Goal: Task Accomplishment & Management: Use online tool/utility

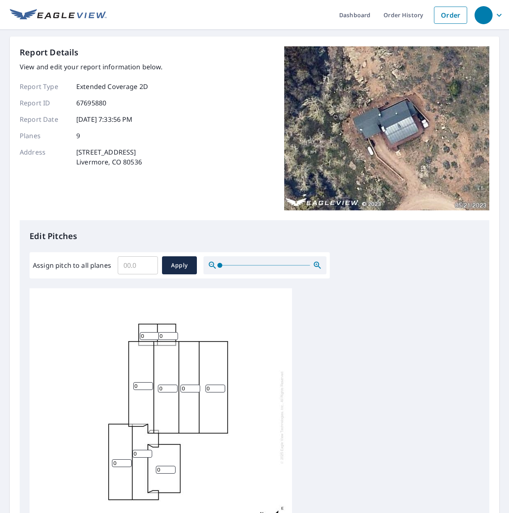
click at [126, 265] on input "Assign pitch to all planes" at bounding box center [138, 265] width 40 height 23
click at [152, 267] on input "Assign pitch to all planes" at bounding box center [138, 265] width 40 height 23
click at [124, 265] on input "Assign pitch to all planes" at bounding box center [138, 265] width 40 height 23
click at [133, 266] on input "Assign pitch to all planes" at bounding box center [138, 265] width 40 height 23
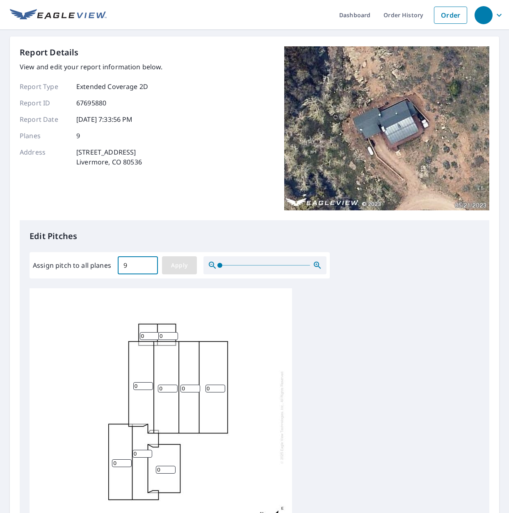
type input "9"
click at [174, 263] on span "Apply" at bounding box center [180, 266] width 22 height 10
type input "9"
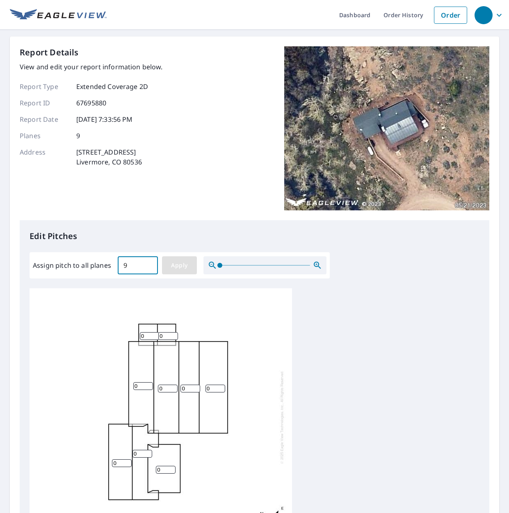
type input "9"
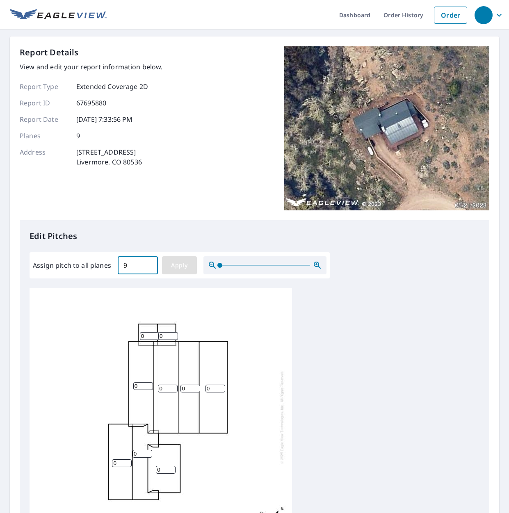
type input "9"
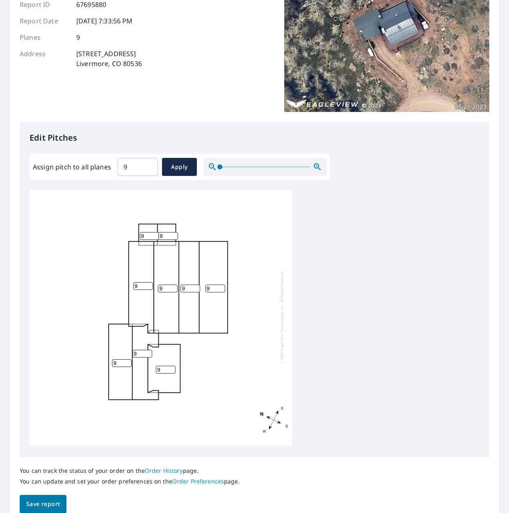
scroll to position [136, 0]
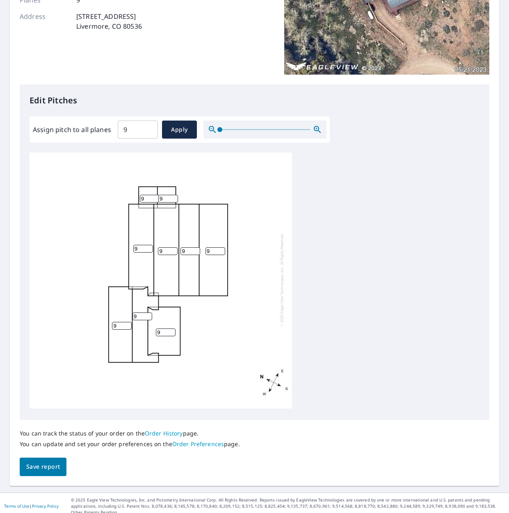
click at [32, 469] on span "Save report" at bounding box center [43, 467] width 34 height 10
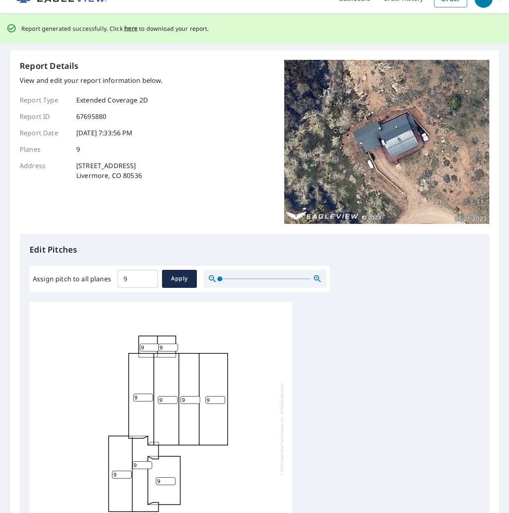
scroll to position [0, 0]
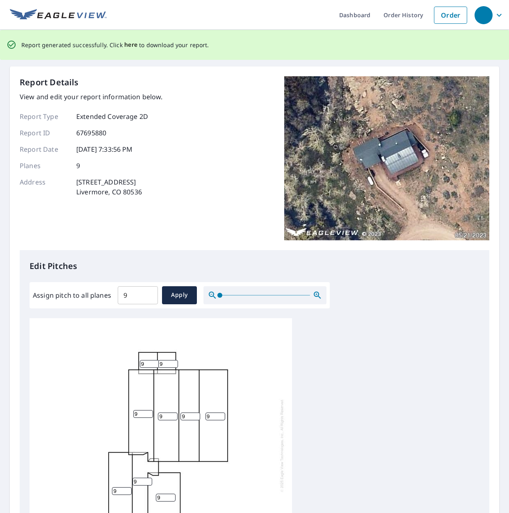
click at [130, 48] on span "here" at bounding box center [131, 45] width 14 height 10
